Goal: Use online tool/utility: Utilize a website feature to perform a specific function

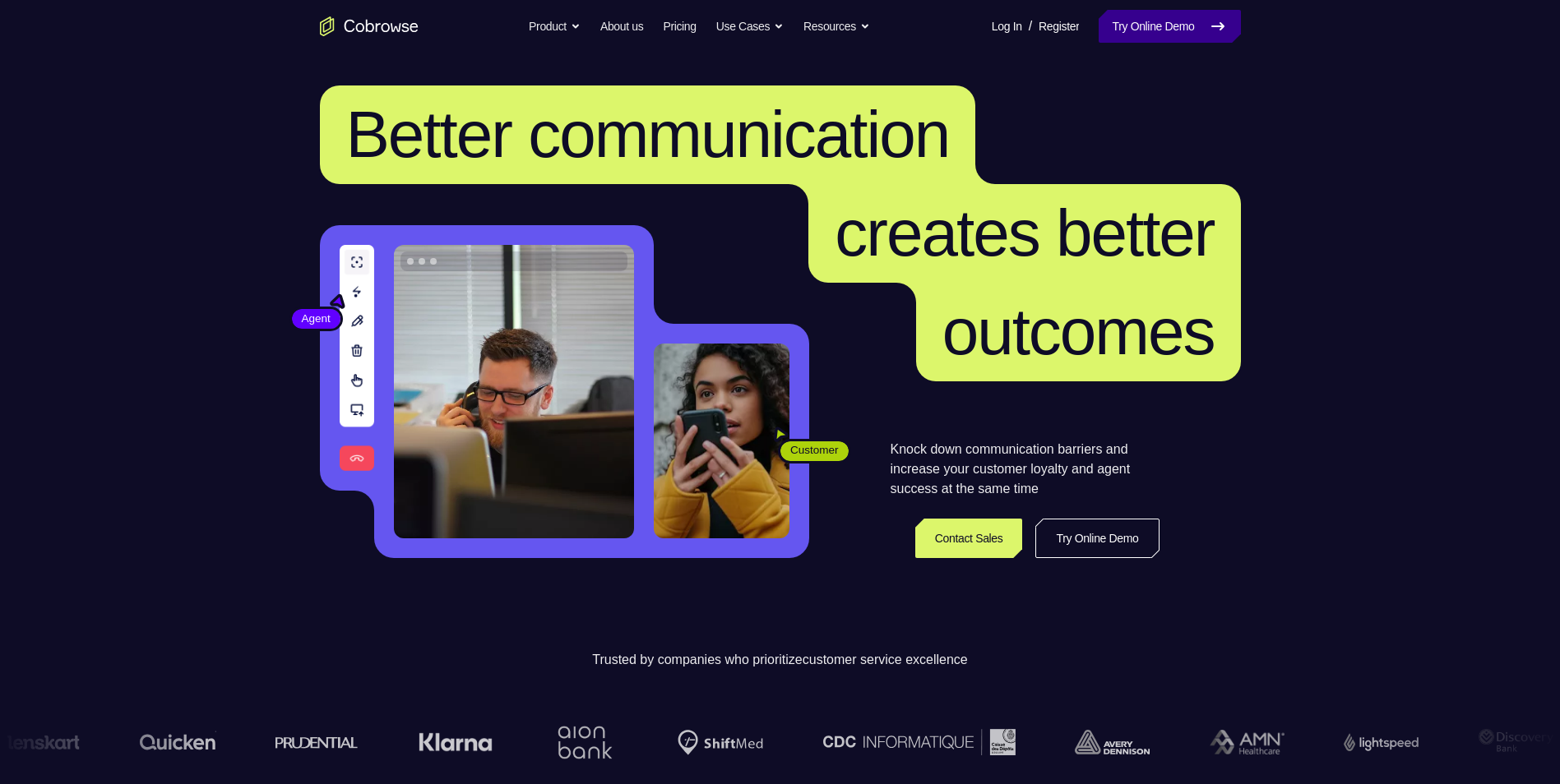
click at [1125, 23] on link "Try Online Demo" at bounding box center [1168, 26] width 141 height 33
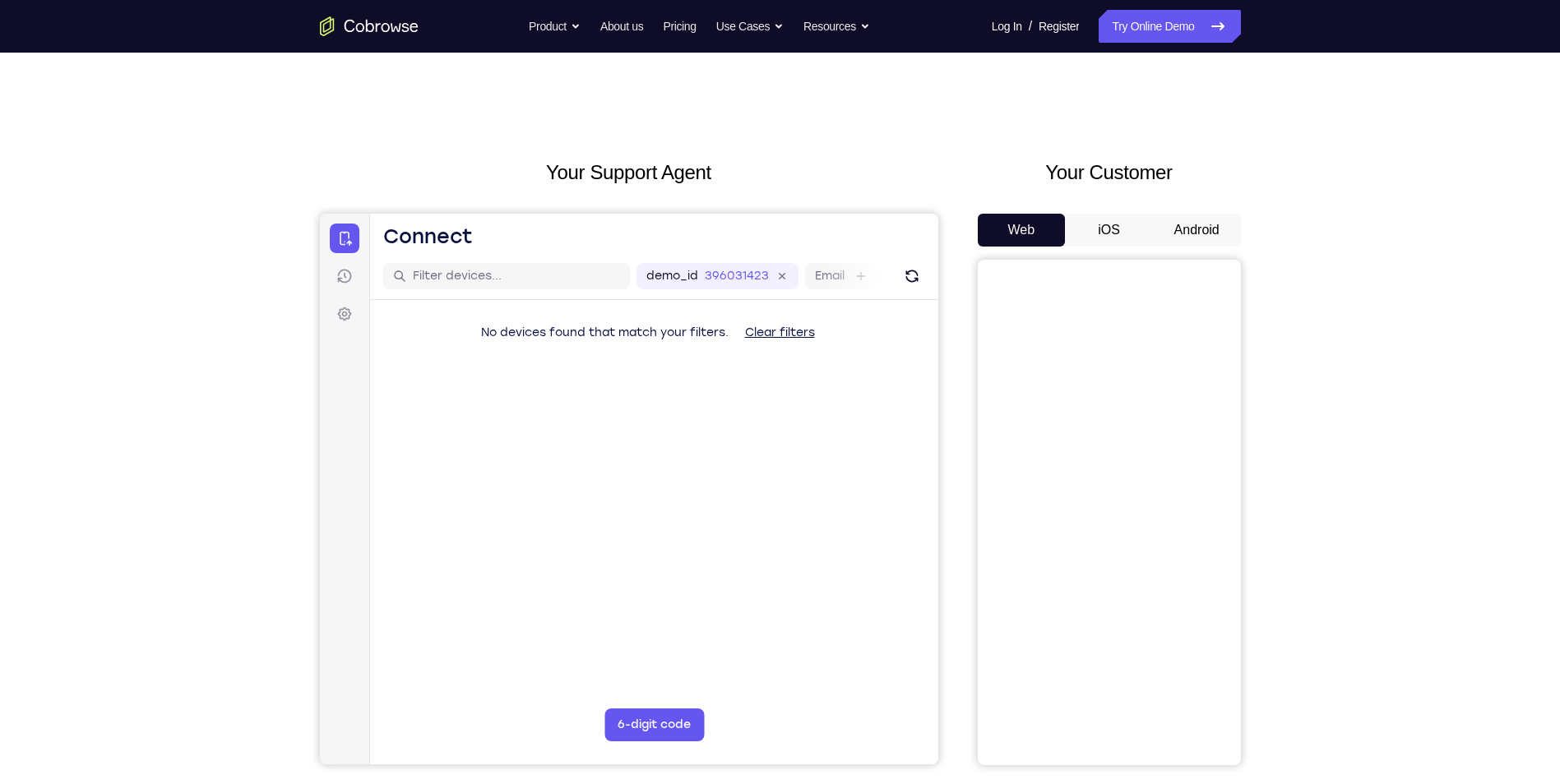
click at [1213, 220] on button "Android" at bounding box center [1196, 230] width 88 height 33
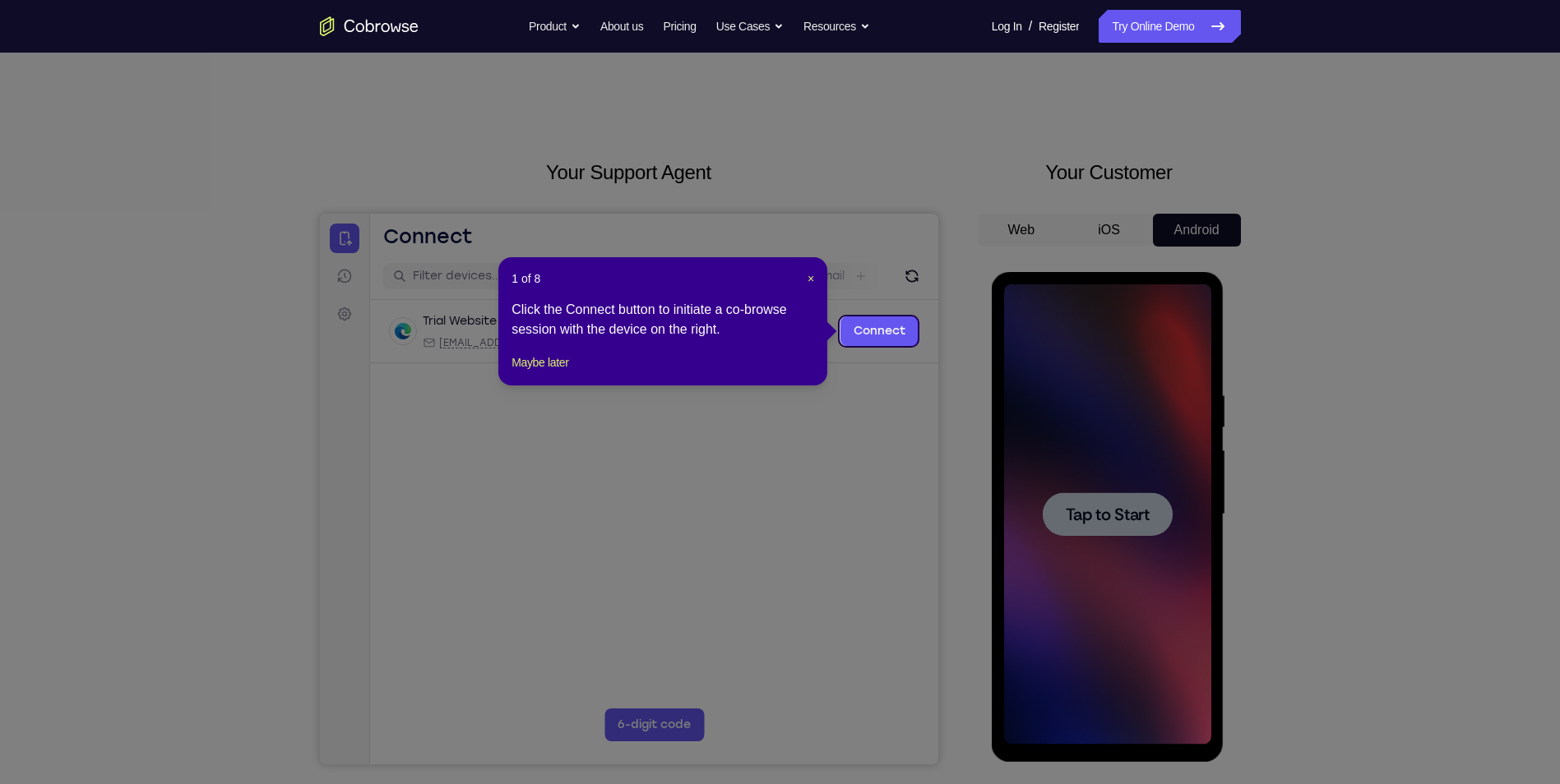
click at [1116, 468] on icon at bounding box center [786, 392] width 1573 height 784
click at [813, 277] on span "×" at bounding box center [811, 279] width 7 height 13
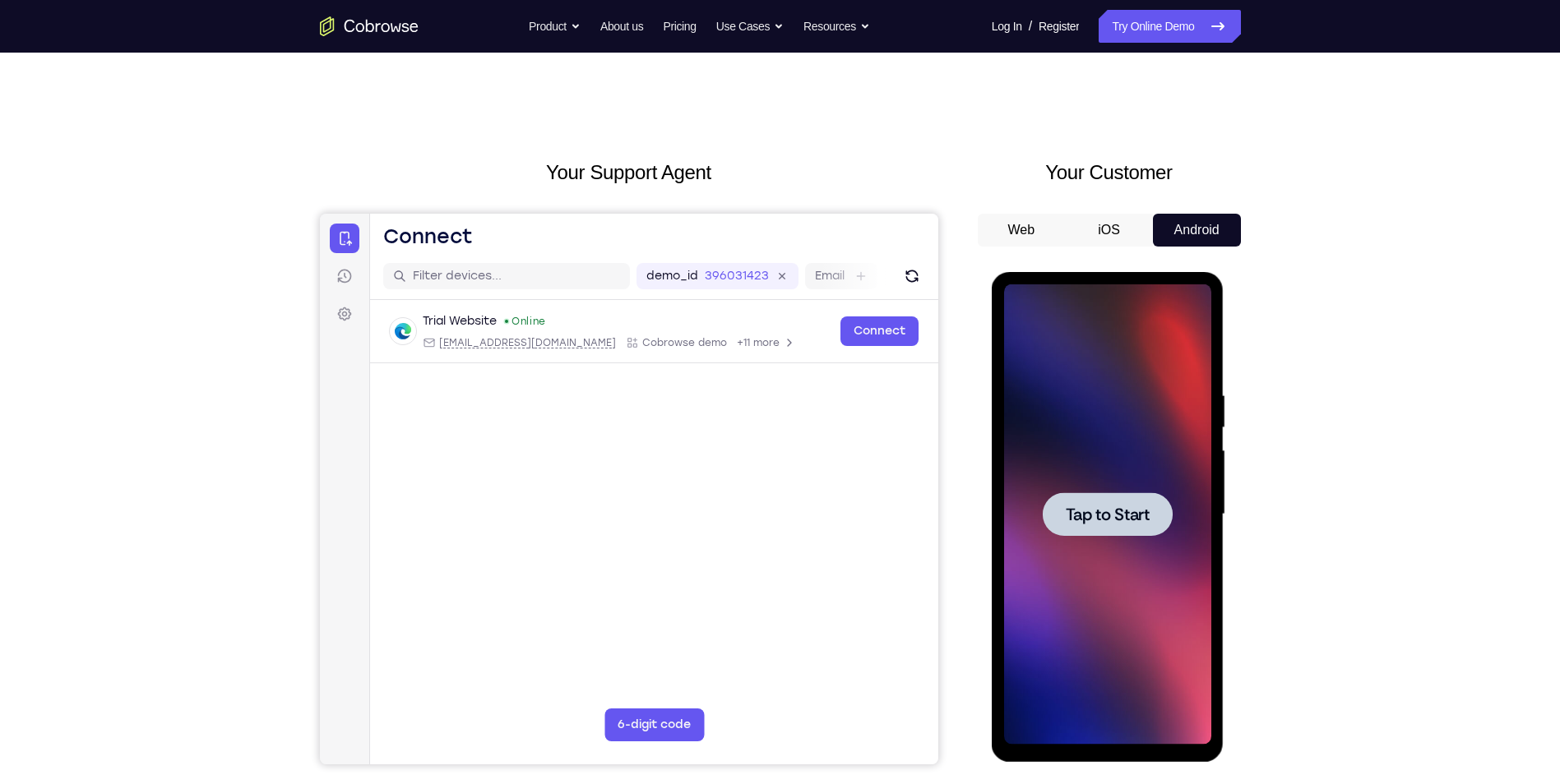
click at [1112, 516] on span "Tap to Start" at bounding box center [1107, 514] width 84 height 17
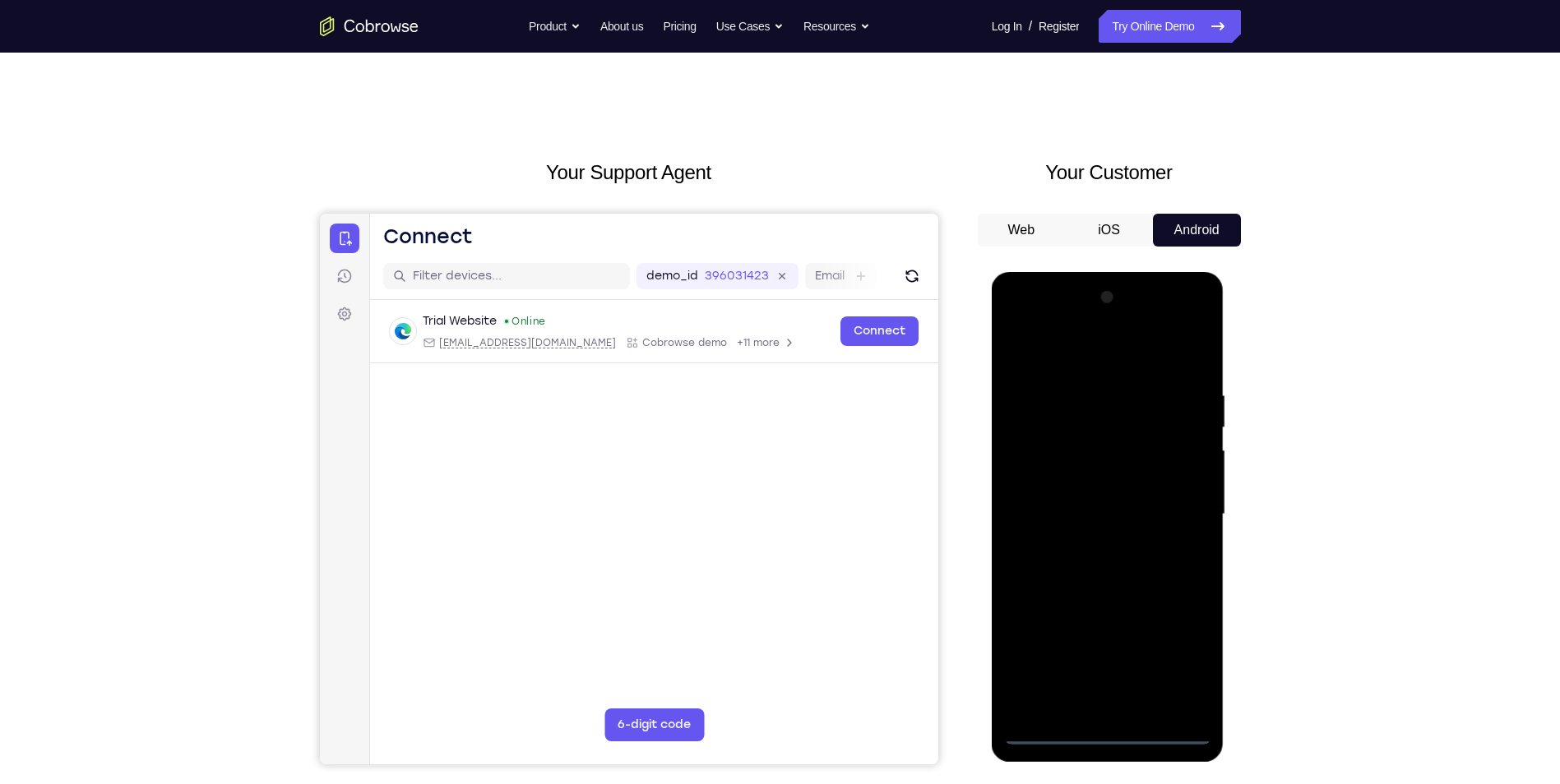
click at [1113, 732] on div at bounding box center [1107, 514] width 207 height 460
click at [1183, 670] on div at bounding box center [1107, 514] width 207 height 460
click at [1075, 361] on div at bounding box center [1107, 514] width 207 height 460
click at [1173, 521] on div at bounding box center [1107, 514] width 207 height 460
click at [1121, 712] on div at bounding box center [1107, 514] width 207 height 460
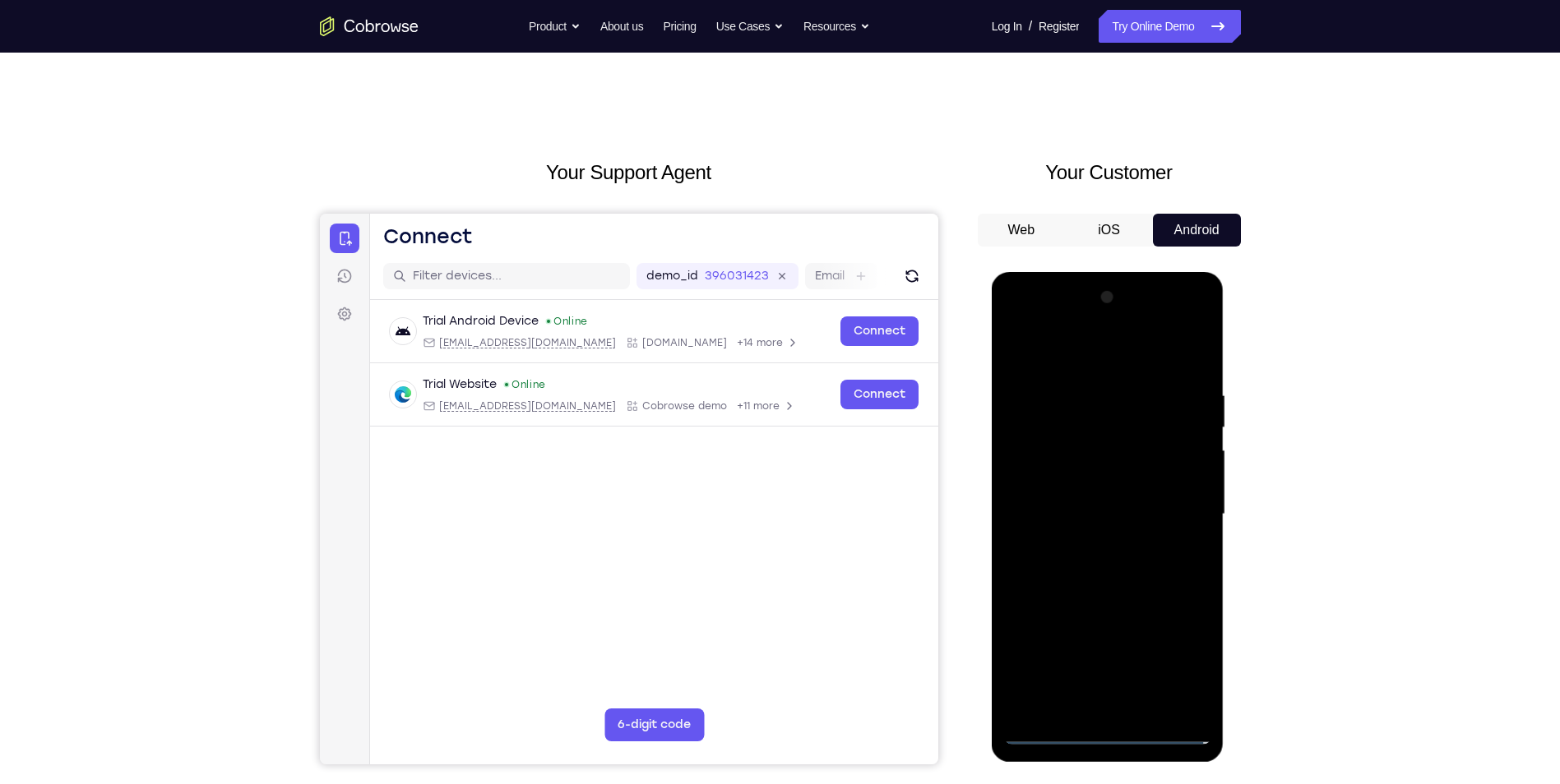
click at [1123, 497] on div at bounding box center [1107, 514] width 207 height 460
click at [1128, 516] on div at bounding box center [1107, 514] width 207 height 460
click at [1140, 576] on div at bounding box center [1107, 514] width 207 height 460
click at [1132, 559] on div at bounding box center [1107, 514] width 207 height 460
click at [1184, 341] on div at bounding box center [1107, 514] width 207 height 460
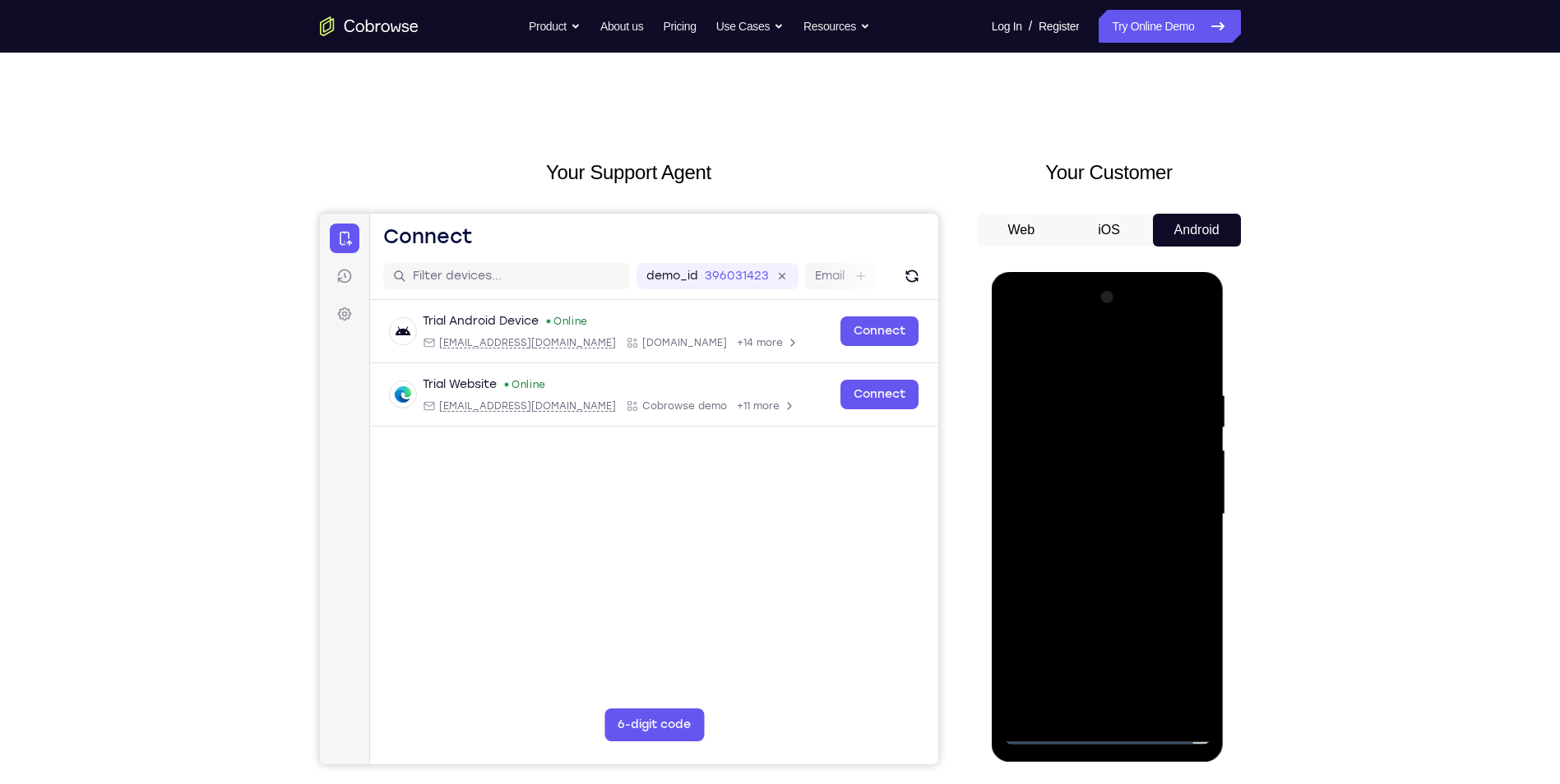
click at [1104, 569] on div at bounding box center [1107, 514] width 207 height 460
click at [1119, 584] on div at bounding box center [1107, 514] width 207 height 460
click at [1146, 706] on div at bounding box center [1107, 514] width 207 height 460
click at [1125, 599] on div at bounding box center [1107, 514] width 207 height 460
click at [1093, 517] on div at bounding box center [1107, 514] width 207 height 460
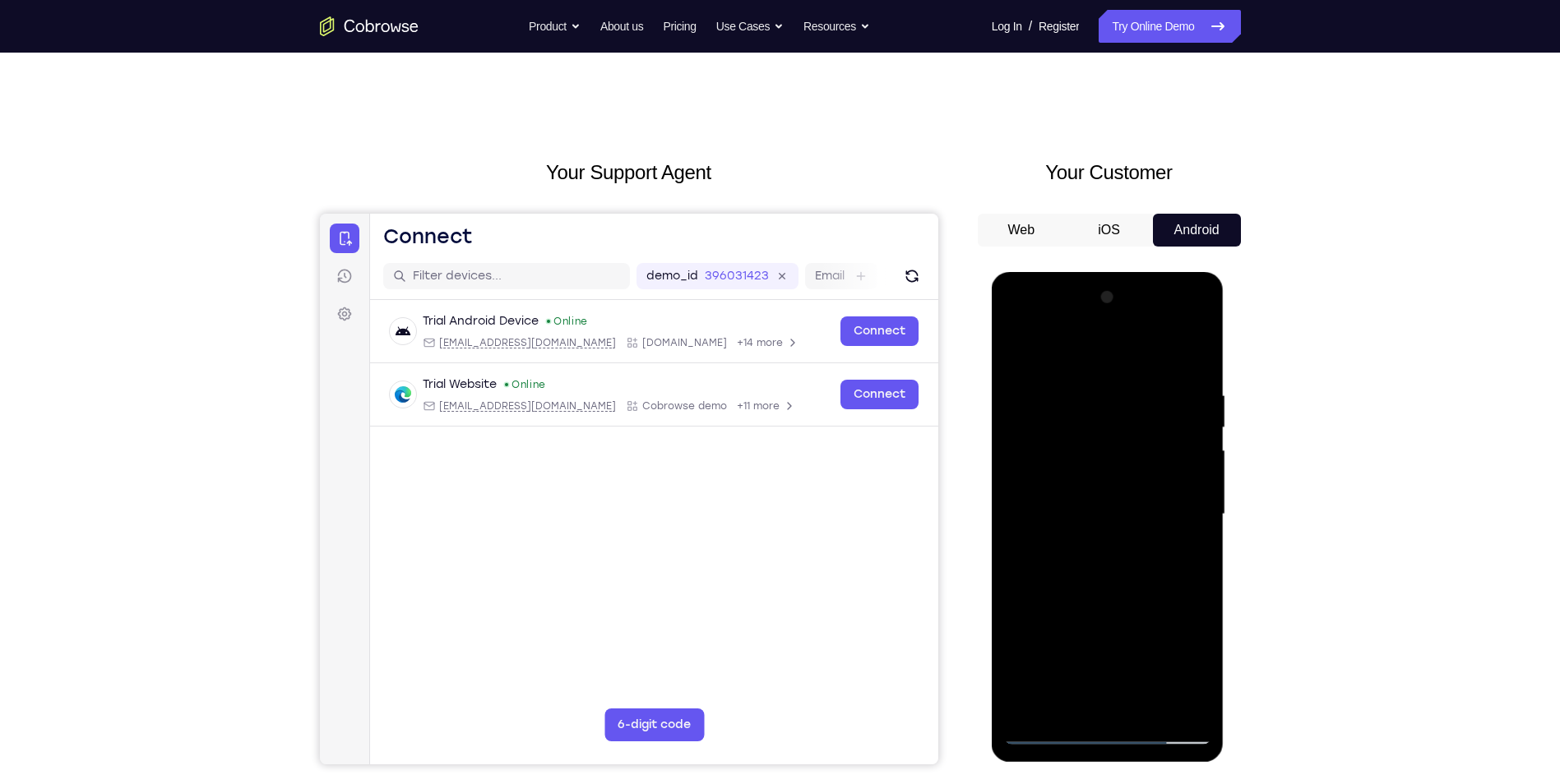
click at [1188, 557] on div at bounding box center [1107, 514] width 207 height 460
click at [1186, 555] on div at bounding box center [1107, 514] width 207 height 460
click at [1018, 351] on div at bounding box center [1107, 514] width 207 height 460
click at [1092, 536] on div at bounding box center [1107, 514] width 207 height 460
click at [1183, 558] on div at bounding box center [1107, 514] width 207 height 460
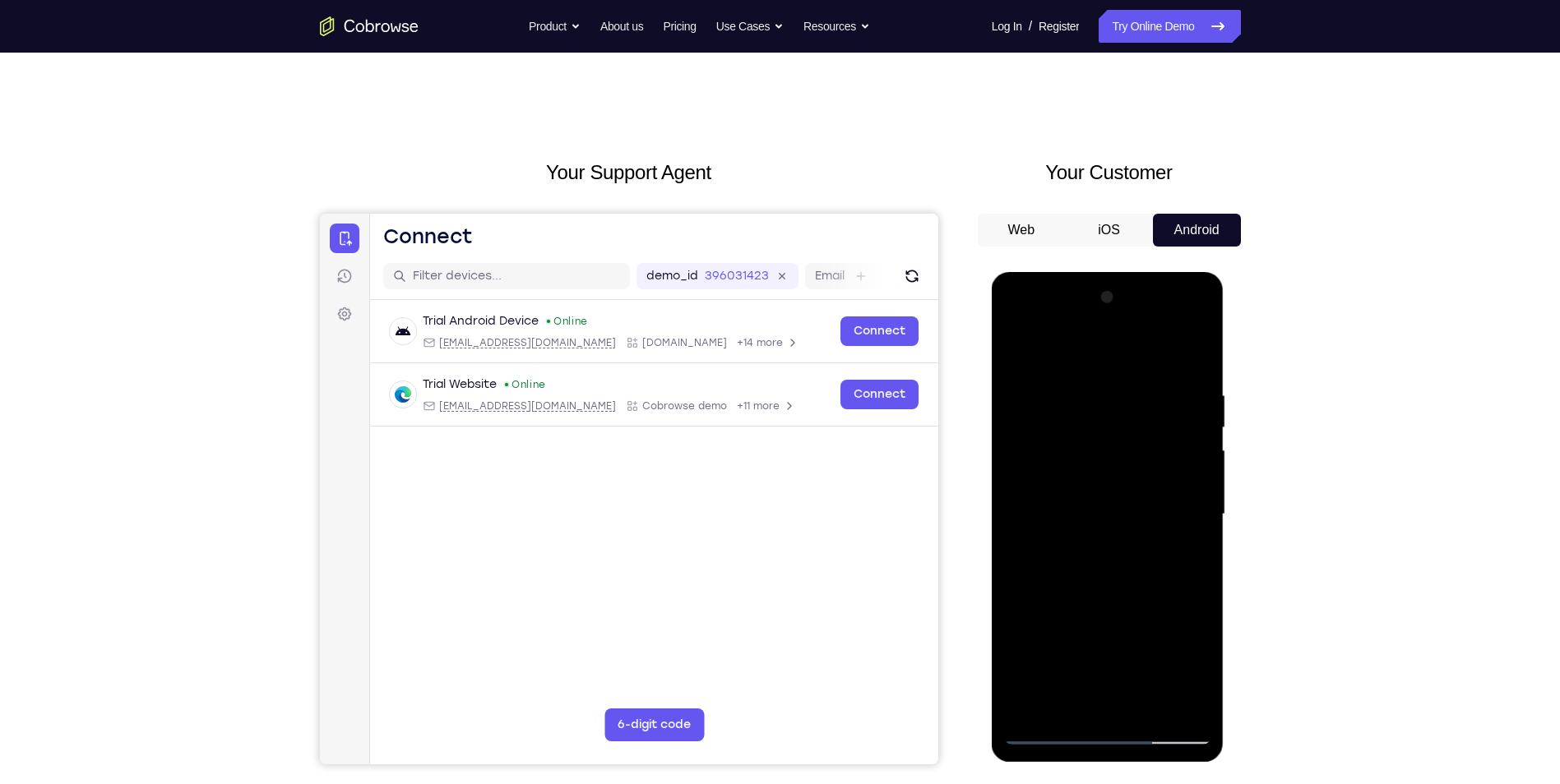
click at [1186, 557] on div at bounding box center [1107, 514] width 207 height 460
click at [1010, 345] on div at bounding box center [1107, 514] width 207 height 460
click at [1137, 616] on div at bounding box center [1107, 514] width 207 height 460
click at [1022, 346] on div at bounding box center [1107, 514] width 207 height 460
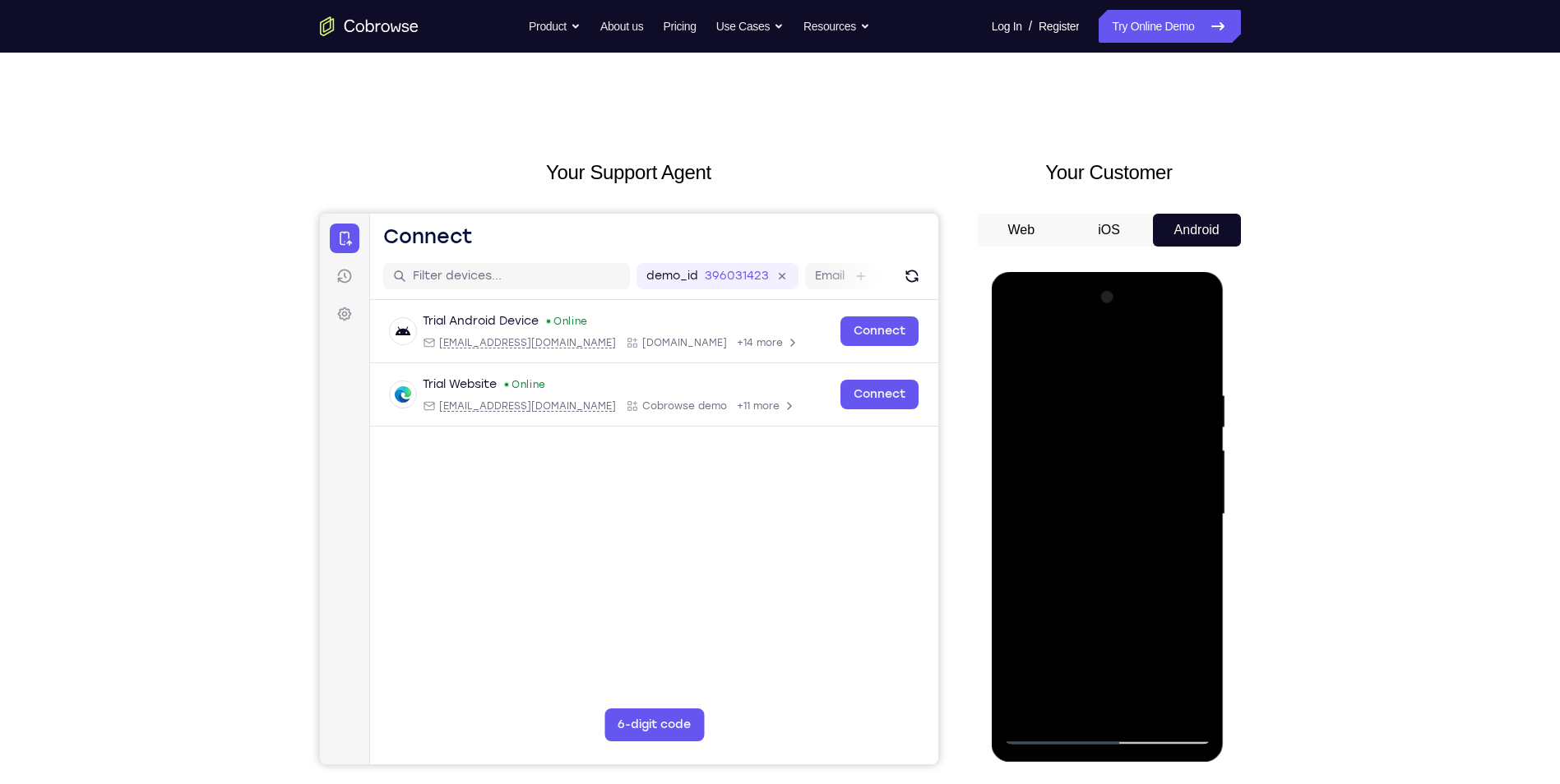
click at [1071, 378] on div at bounding box center [1107, 514] width 207 height 460
click at [1106, 699] on div at bounding box center [1107, 514] width 207 height 460
click at [1182, 540] on div at bounding box center [1107, 514] width 207 height 460
click at [1147, 702] on div at bounding box center [1107, 514] width 207 height 460
click at [1168, 644] on div at bounding box center [1107, 514] width 207 height 460
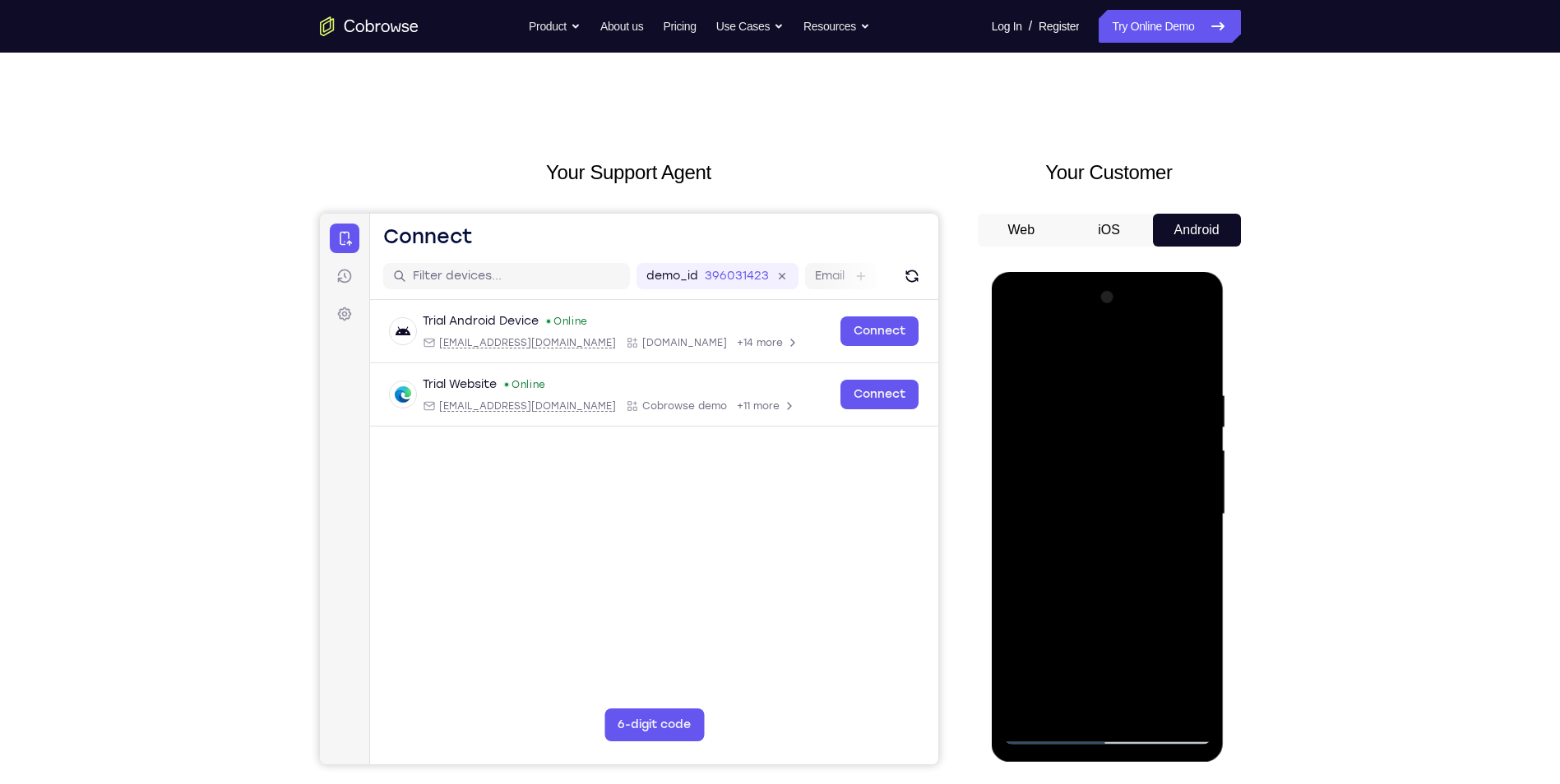
click at [1175, 616] on div at bounding box center [1107, 514] width 207 height 460
click at [1185, 640] on div at bounding box center [1107, 514] width 207 height 460
click at [1191, 556] on div at bounding box center [1107, 514] width 207 height 460
click at [1143, 701] on div at bounding box center [1107, 514] width 207 height 460
click at [1185, 703] on div at bounding box center [1107, 514] width 207 height 460
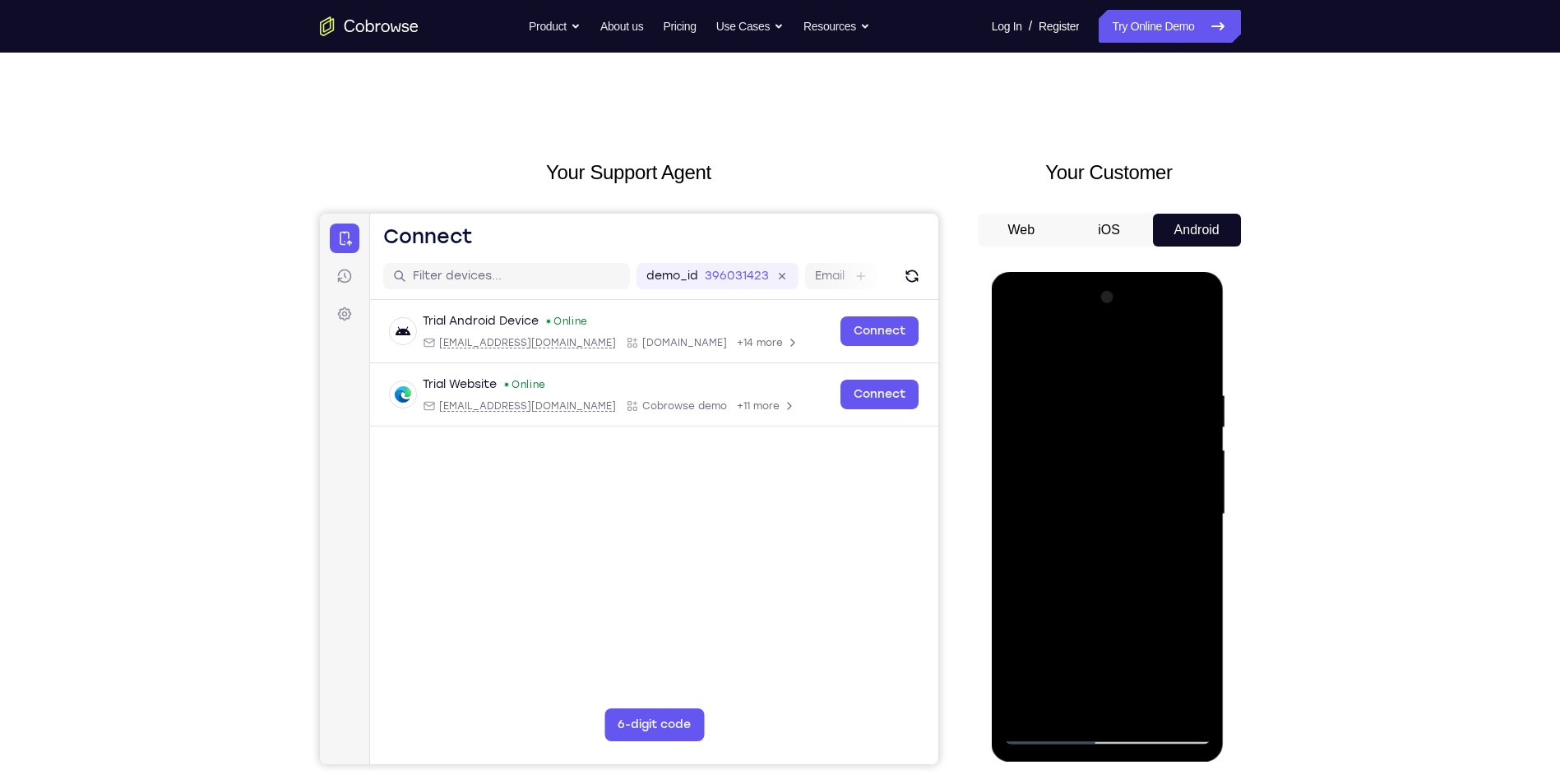
click at [1191, 356] on div at bounding box center [1107, 514] width 207 height 460
click at [1067, 384] on div at bounding box center [1107, 514] width 207 height 460
click at [1103, 711] on div at bounding box center [1107, 514] width 207 height 460
click at [1148, 489] on div at bounding box center [1107, 514] width 207 height 460
click at [1143, 706] on div at bounding box center [1107, 514] width 207 height 460
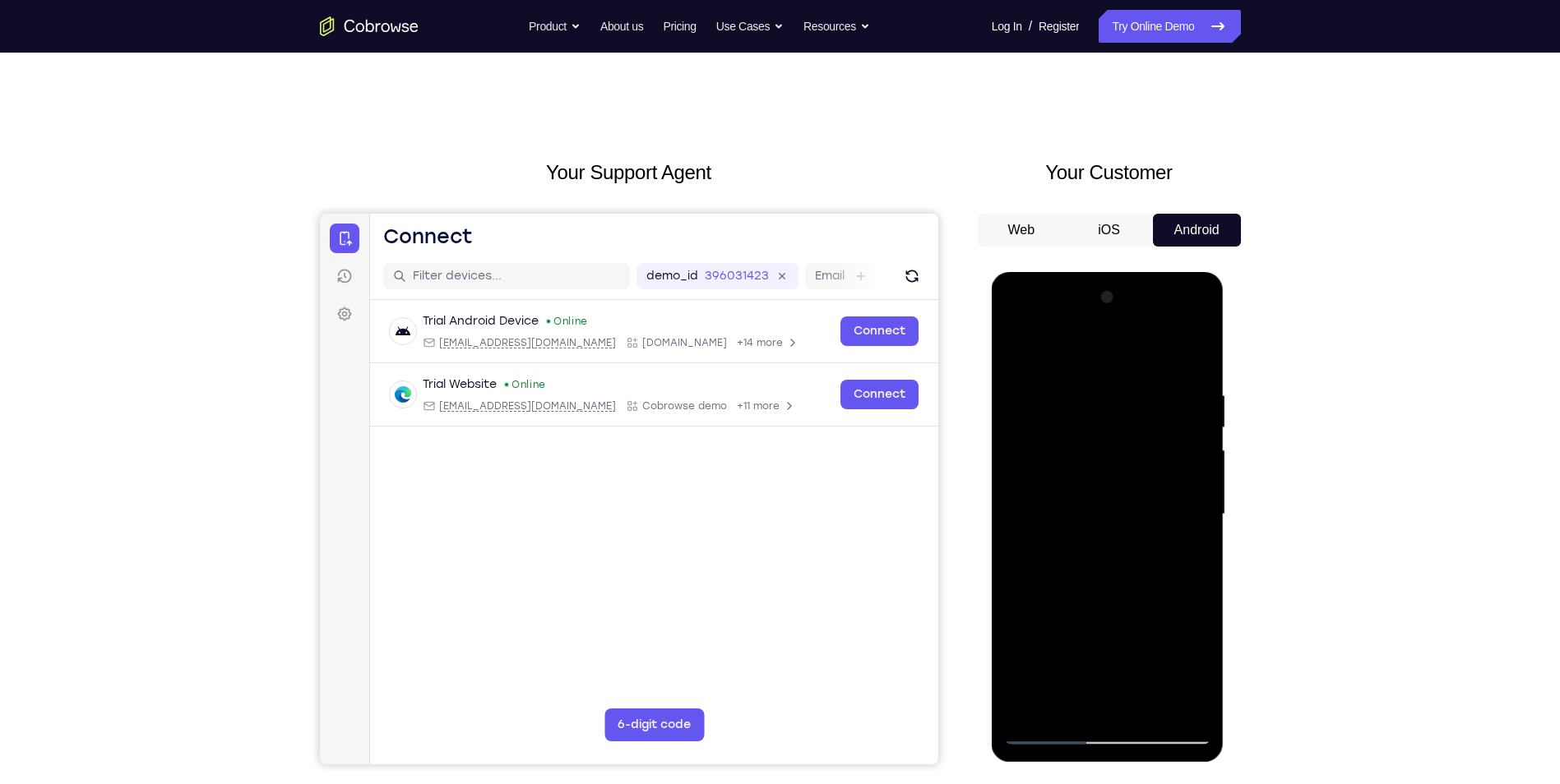
click at [1188, 706] on div at bounding box center [1107, 514] width 207 height 460
click at [1194, 355] on div at bounding box center [1107, 514] width 207 height 460
click at [1192, 360] on div at bounding box center [1107, 514] width 207 height 460
click at [1200, 352] on div at bounding box center [1107, 514] width 207 height 460
click at [1182, 377] on div at bounding box center [1107, 514] width 207 height 460
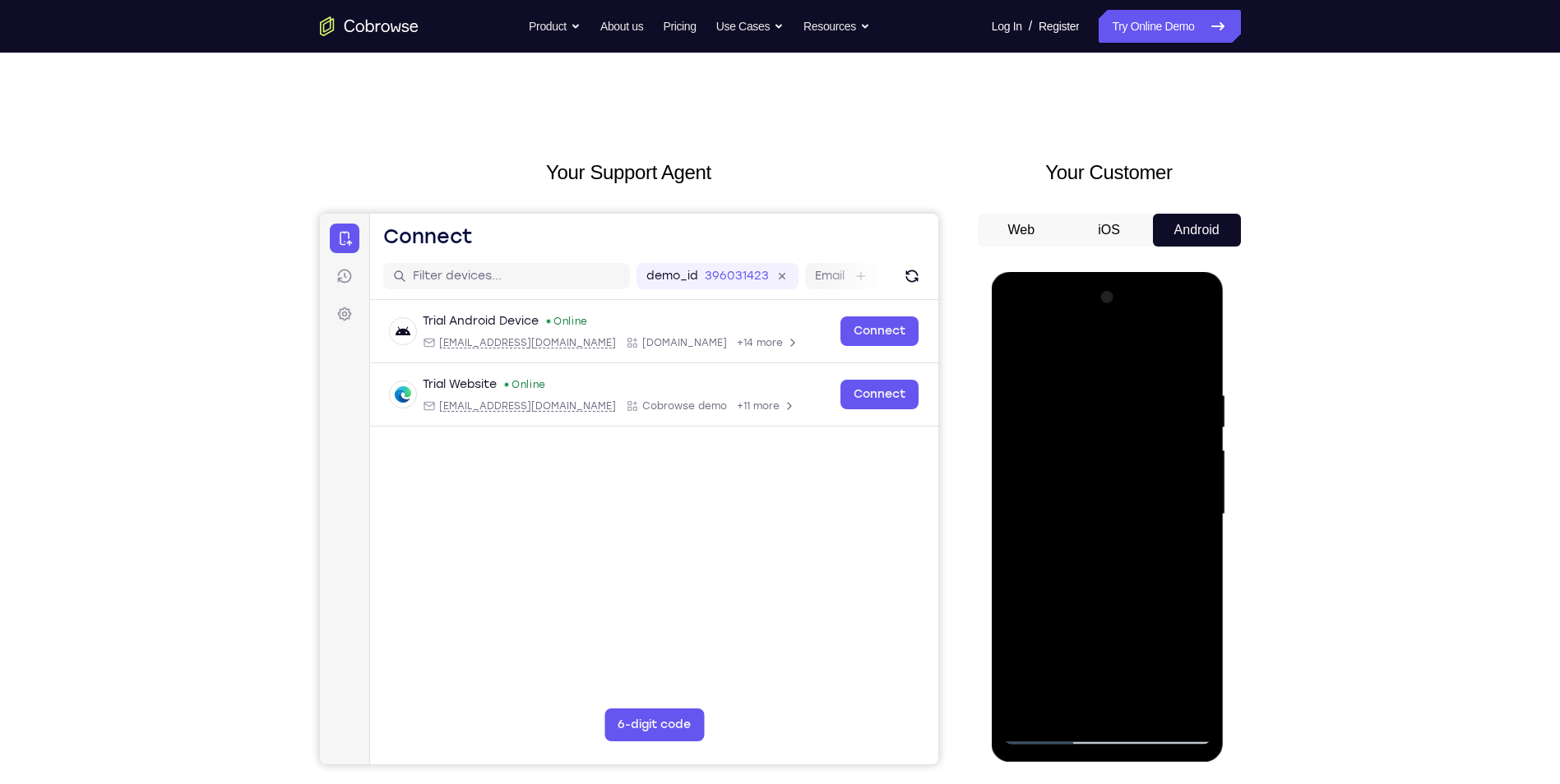
click at [1017, 342] on div at bounding box center [1107, 514] width 207 height 460
click at [1023, 437] on div at bounding box center [1107, 514] width 207 height 460
click at [1018, 344] on div at bounding box center [1107, 514] width 207 height 460
click at [1028, 491] on div at bounding box center [1107, 514] width 207 height 460
click at [1112, 690] on div at bounding box center [1107, 514] width 207 height 460
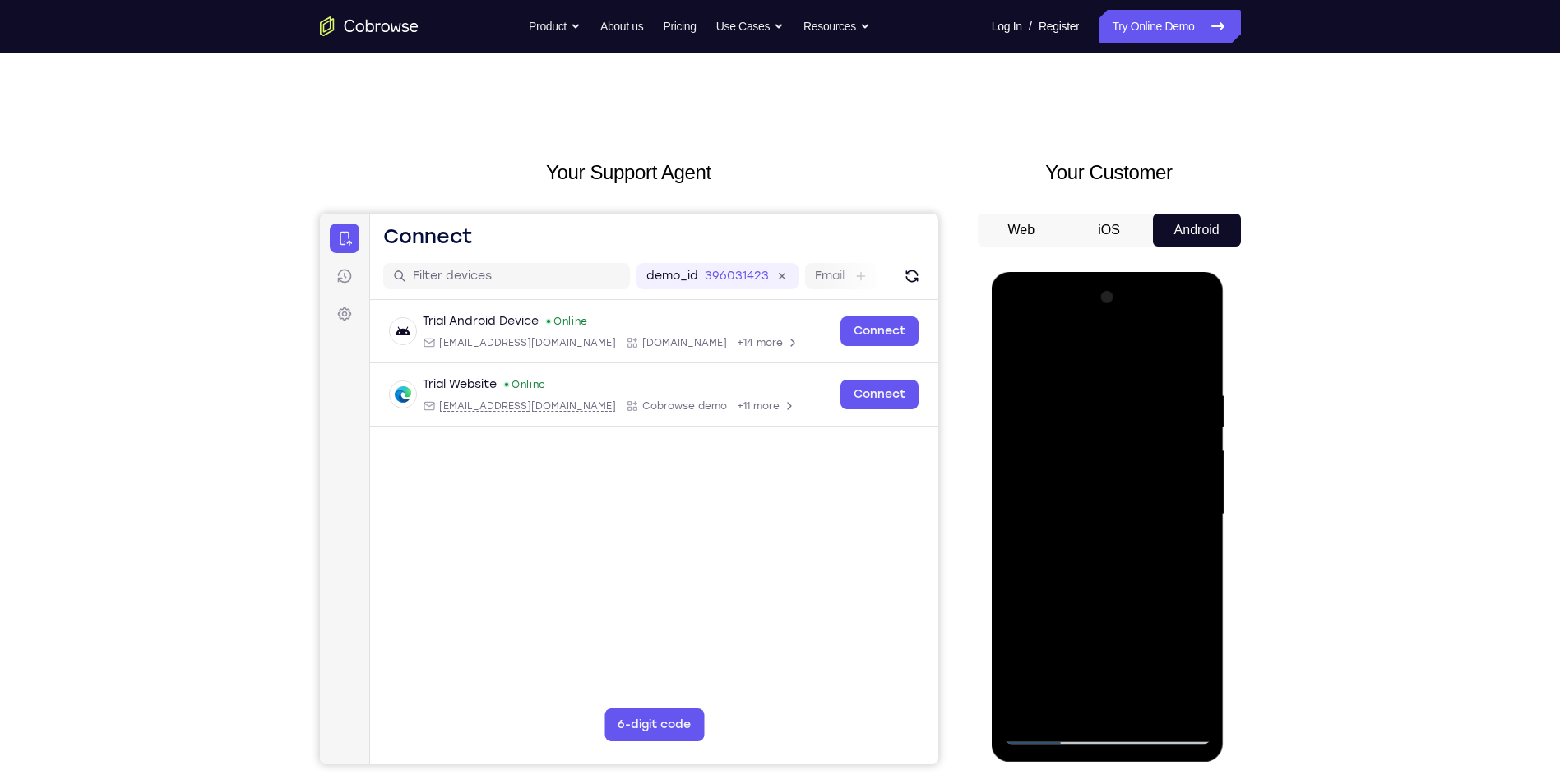
click at [1022, 349] on div at bounding box center [1107, 514] width 207 height 460
click at [1197, 346] on div at bounding box center [1107, 514] width 207 height 460
click at [1025, 489] on div at bounding box center [1107, 514] width 207 height 460
click at [1026, 382] on div at bounding box center [1107, 514] width 207 height 460
click at [1069, 709] on div at bounding box center [1107, 514] width 207 height 460
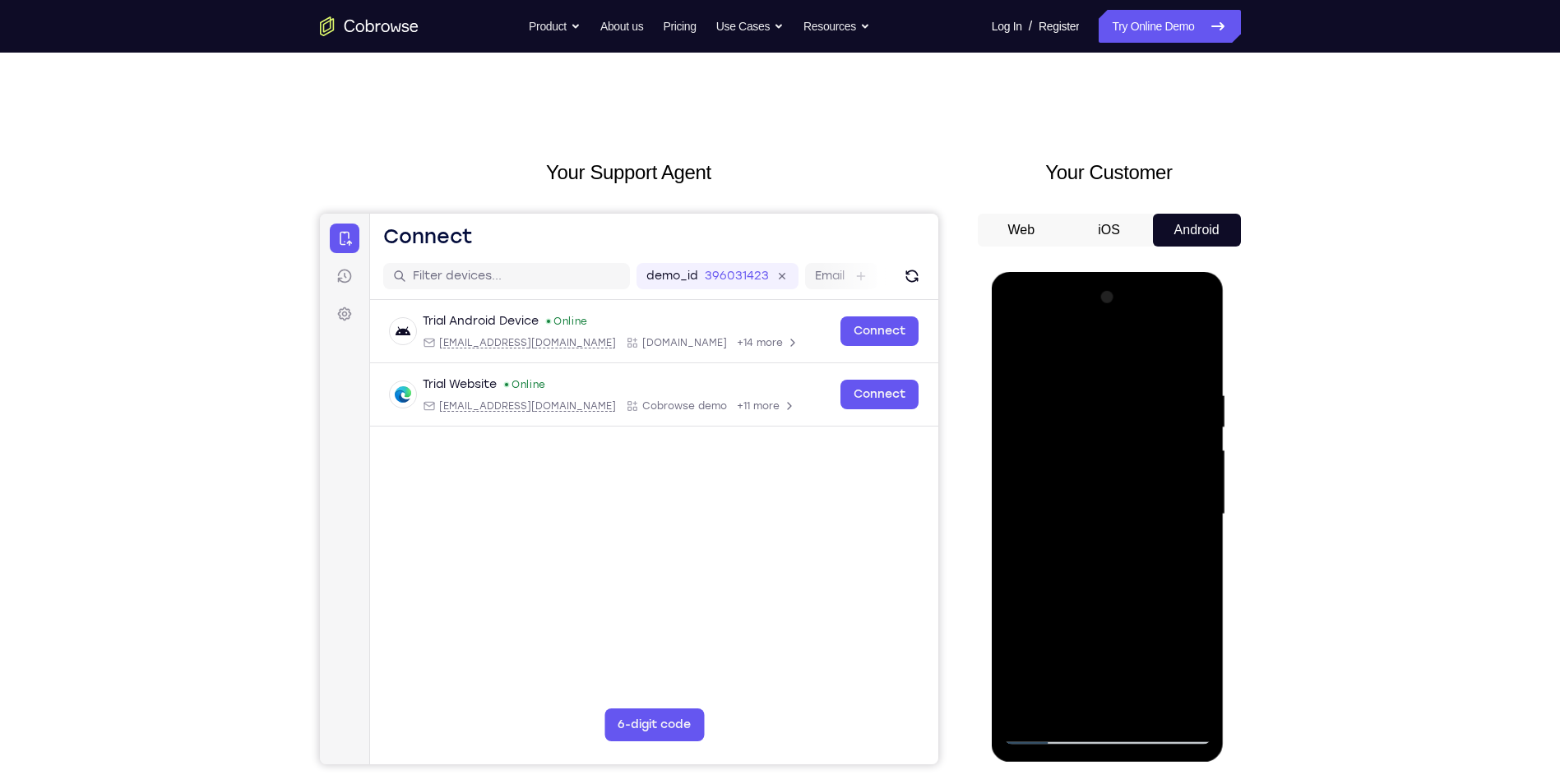
click at [1166, 545] on div at bounding box center [1107, 514] width 207 height 460
click at [1163, 703] on div at bounding box center [1107, 514] width 207 height 460
click at [1190, 705] on div at bounding box center [1107, 514] width 207 height 460
click at [1189, 355] on div at bounding box center [1107, 514] width 207 height 460
